Goal: Transaction & Acquisition: Purchase product/service

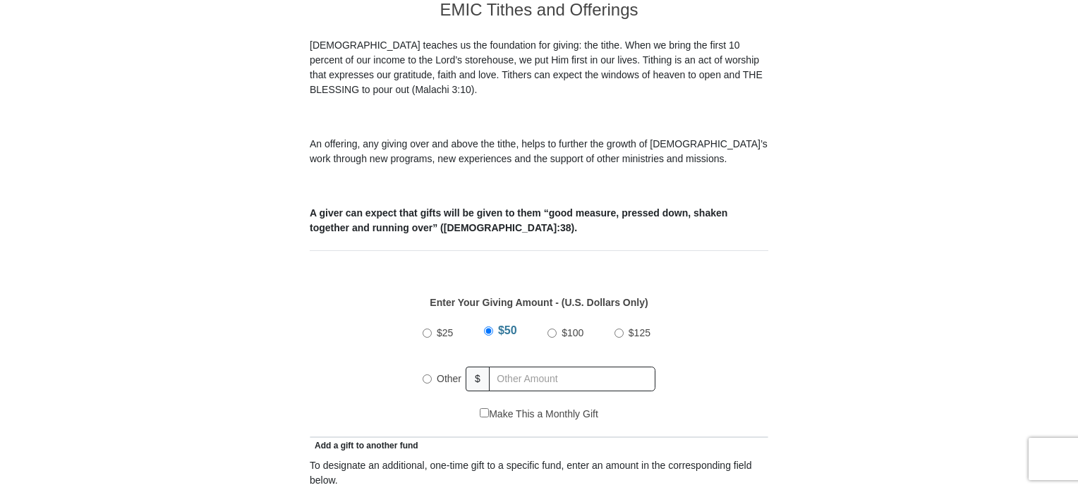
scroll to position [431, 0]
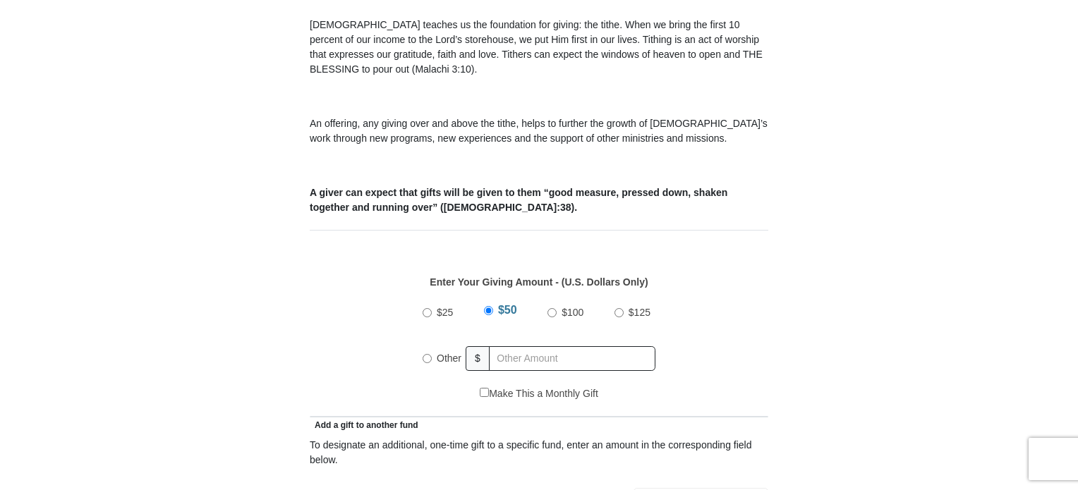
click at [428, 354] on input "Other" at bounding box center [426, 358] width 9 height 9
radio input "true"
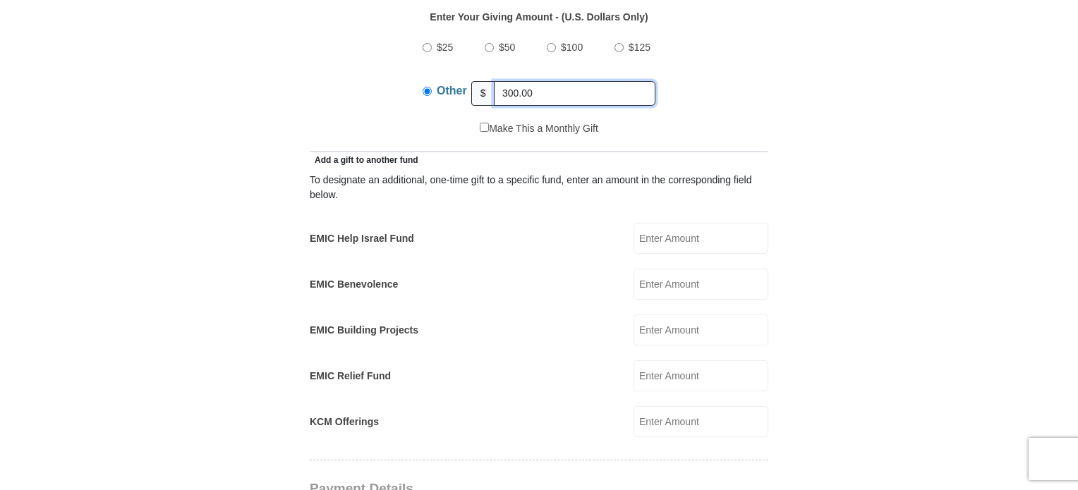
scroll to position [737, 0]
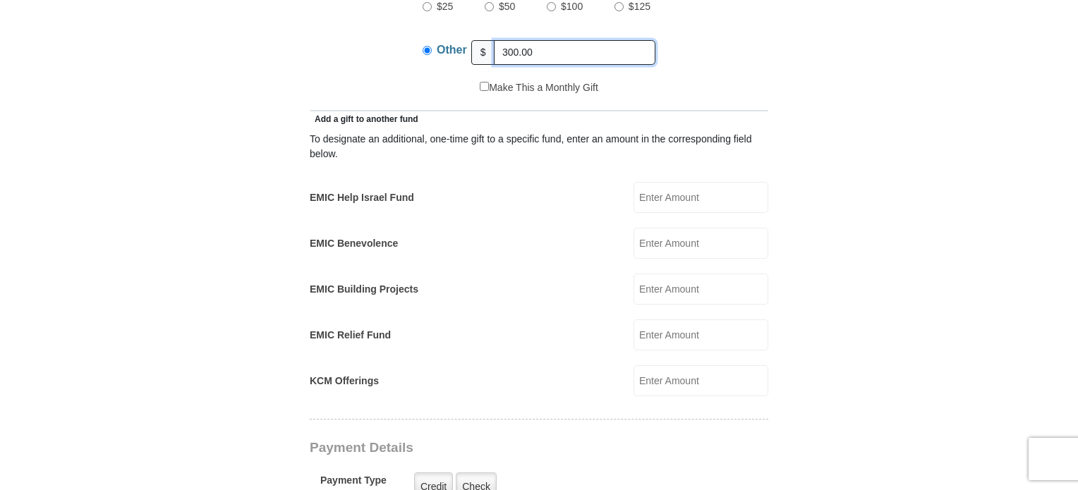
type input "300.00"
click at [720, 182] on input "EMIC Help Israel Fund" at bounding box center [700, 197] width 135 height 31
type input "75.00"
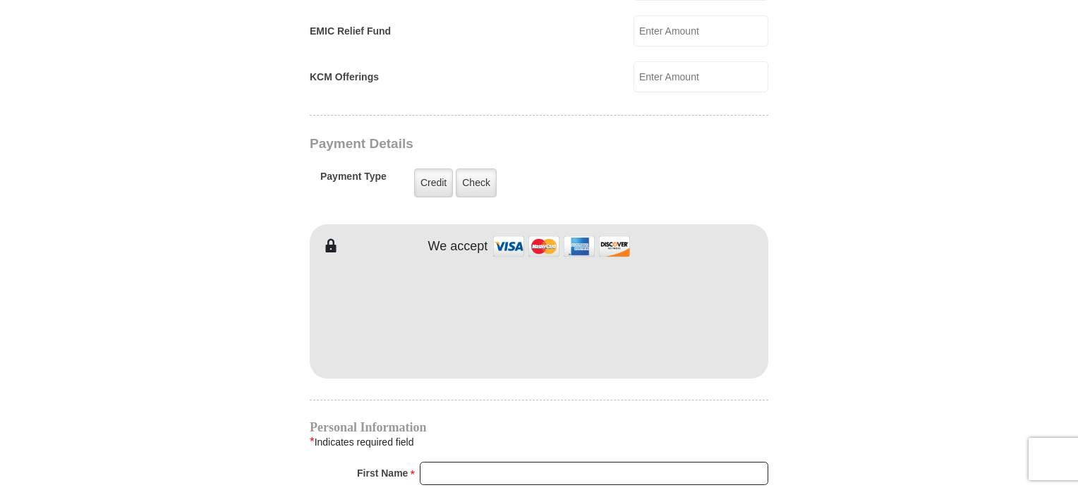
scroll to position [1044, 0]
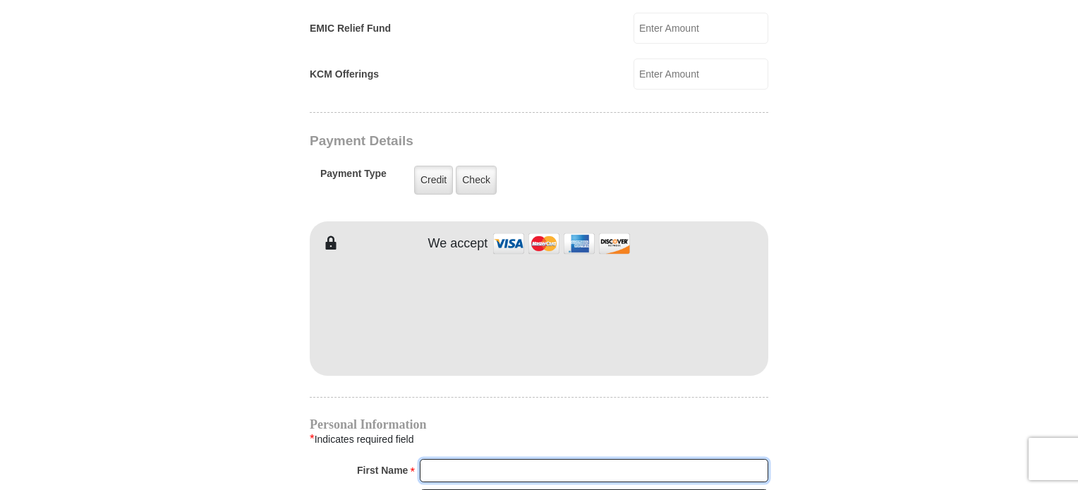
click at [475, 459] on input "First Name *" at bounding box center [594, 471] width 348 height 24
type input "Pamela"
type input "McNeilly"
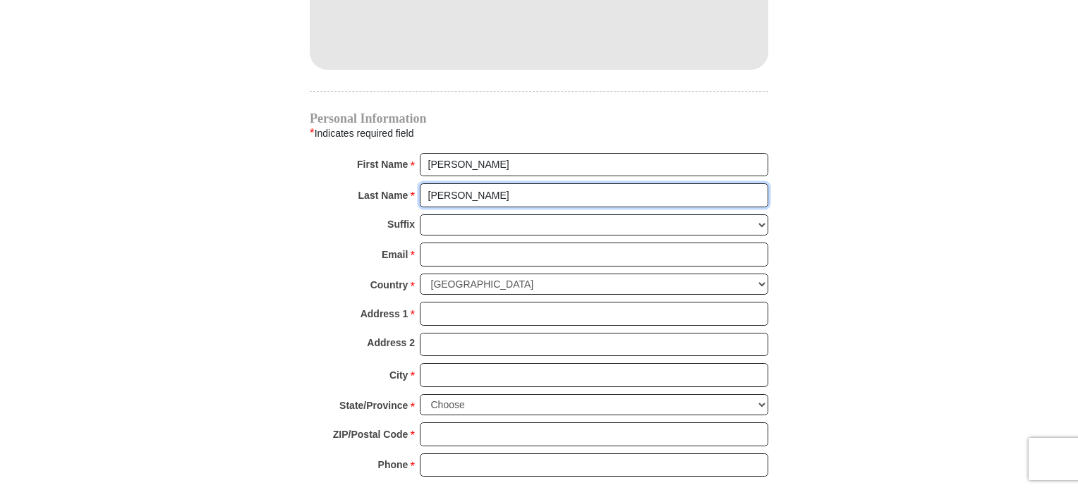
scroll to position [1368, 0]
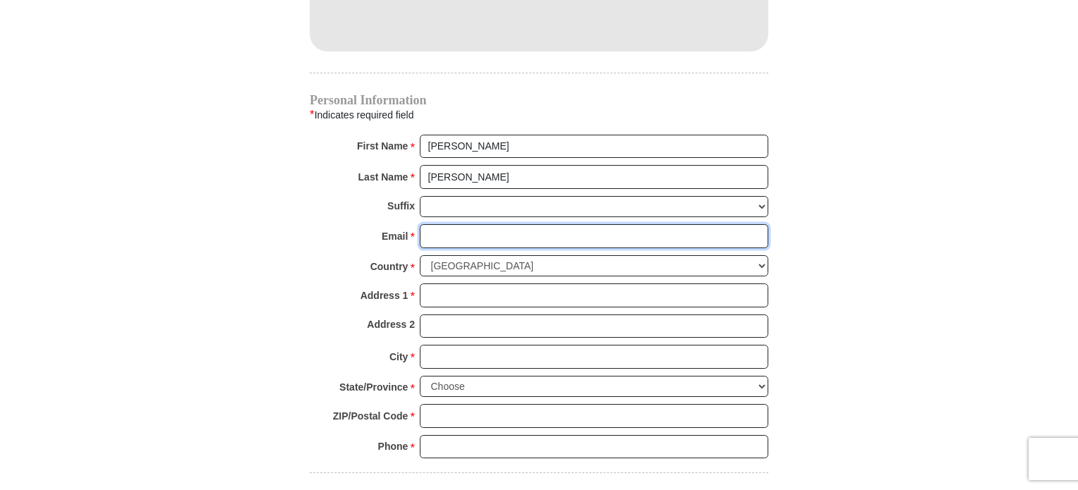
click at [518, 224] on input "Email *" at bounding box center [594, 236] width 348 height 24
type input "pamelamcneilly@yahoo.com"
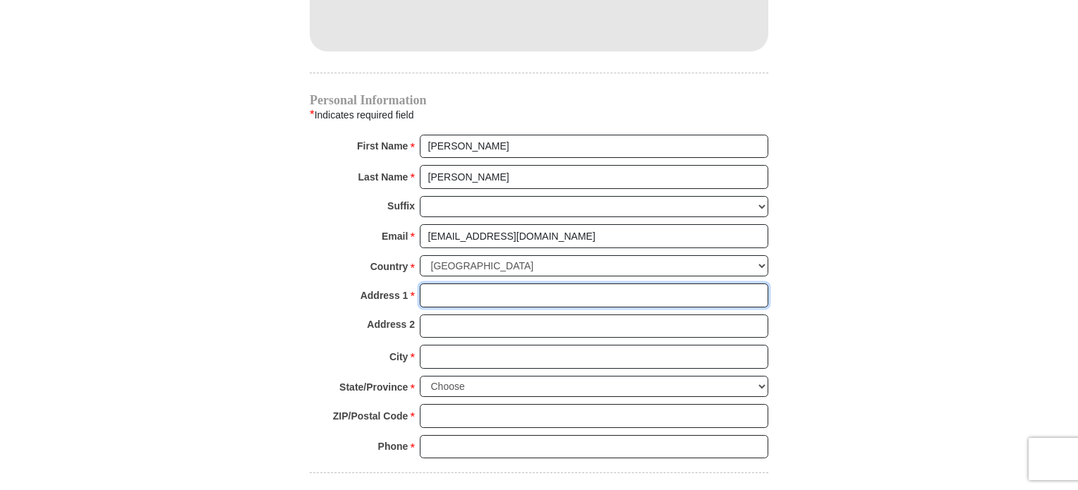
type input "8967 THOMAS LN"
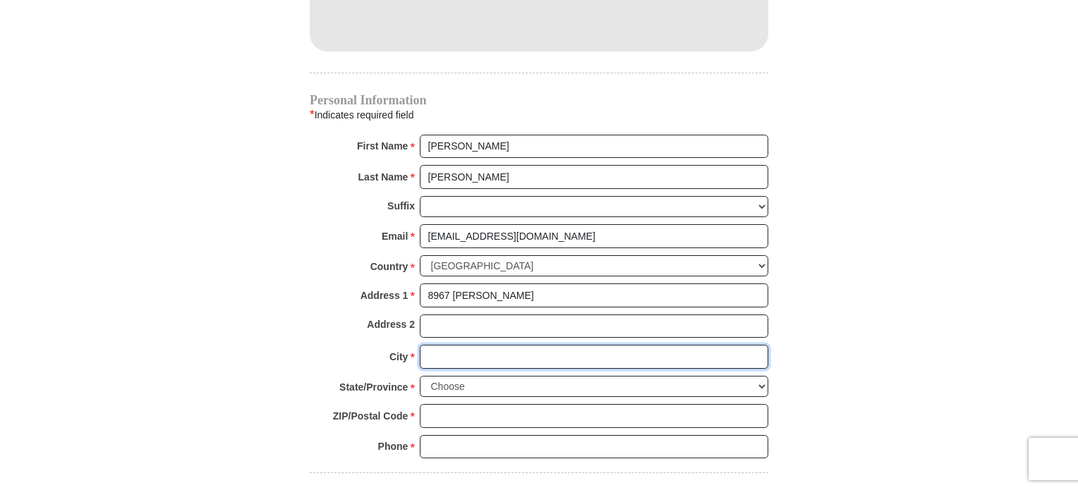
type input "WOODBURY"
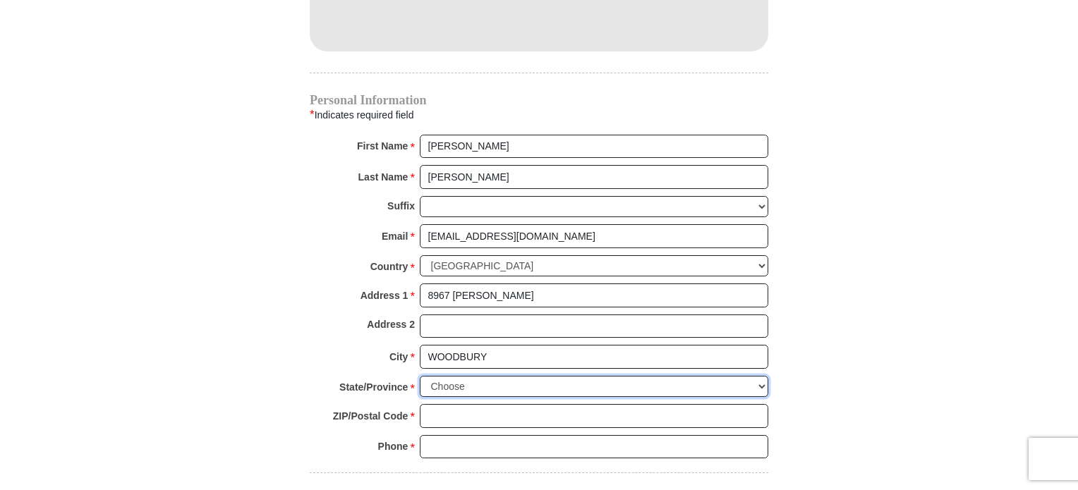
select select "MN"
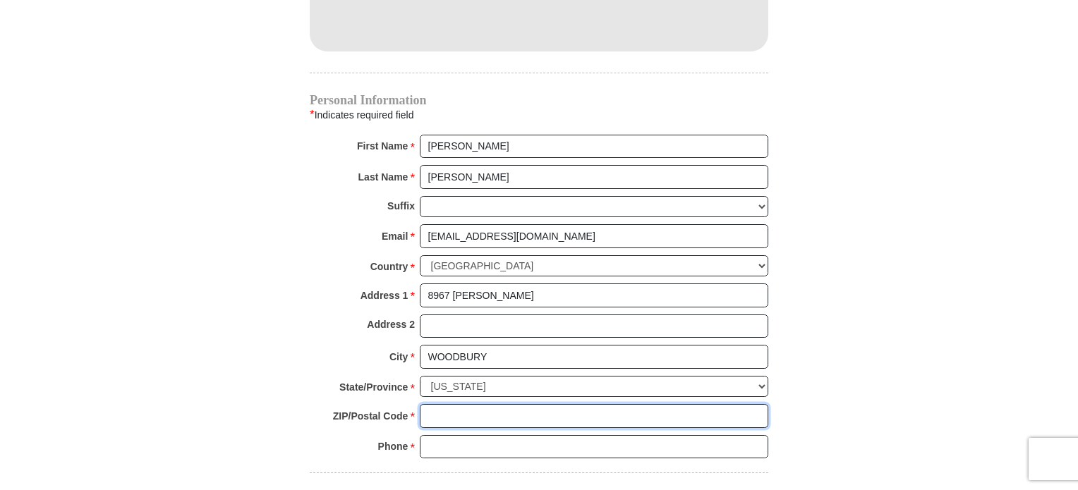
type input "551257603"
type input "6513230396"
click at [505, 404] on input "551257603" at bounding box center [594, 416] width 348 height 24
type input "55125"
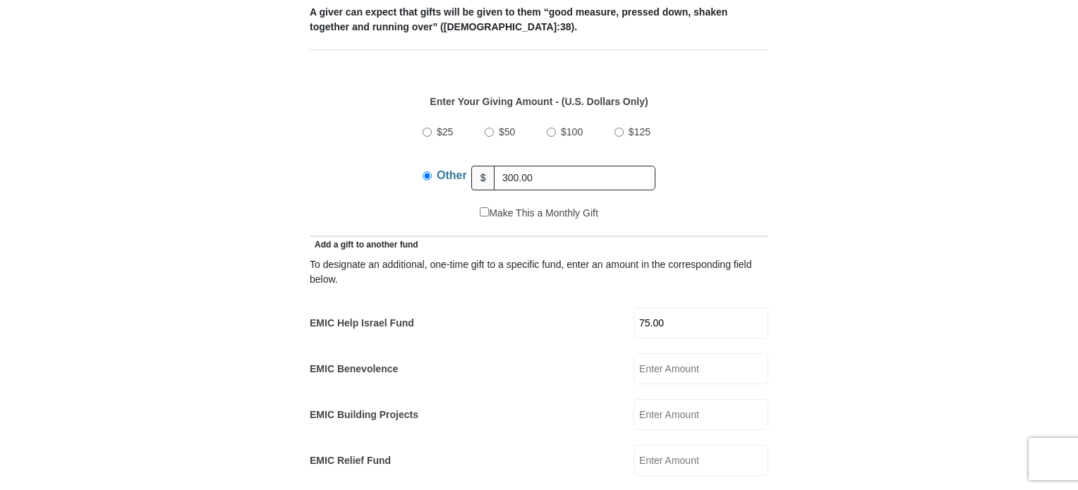
scroll to position [612, 0]
drag, startPoint x: 553, startPoint y: 152, endPoint x: 435, endPoint y: 163, distance: 118.3
click at [435, 163] on div "Other $ 300.00" at bounding box center [538, 176] width 233 height 35
type input "325.00"
click at [809, 150] on form "Eagle Mountain International Church Online Giving Because of gifts like yours, …" at bounding box center [539, 487] width 804 height 2086
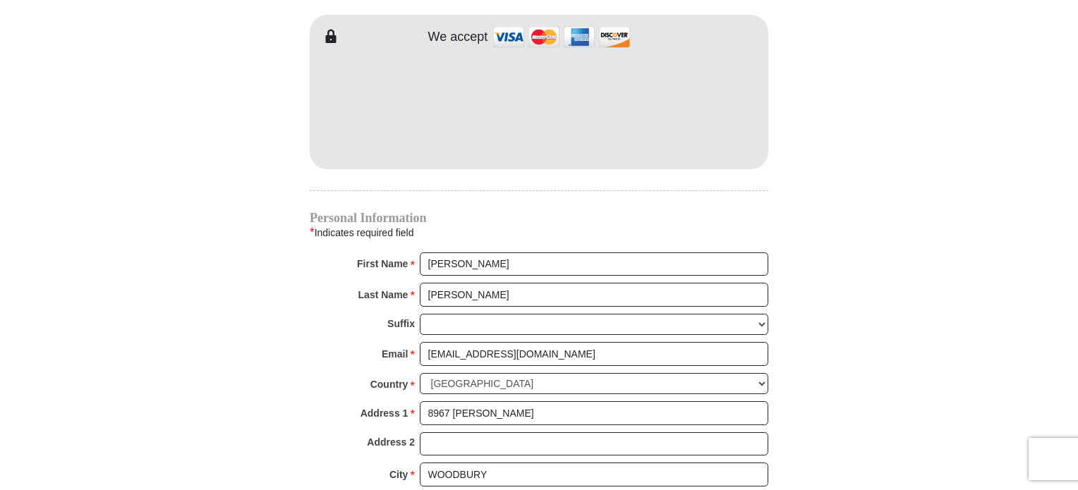
scroll to position [1627, 0]
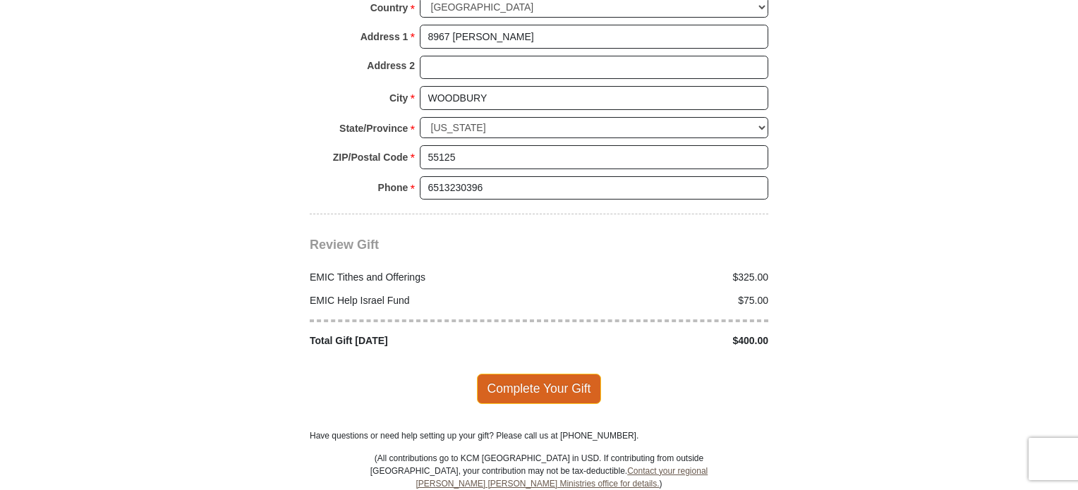
click at [549, 374] on span "Complete Your Gift" at bounding box center [539, 389] width 125 height 30
